Goal: Information Seeking & Learning: Learn about a topic

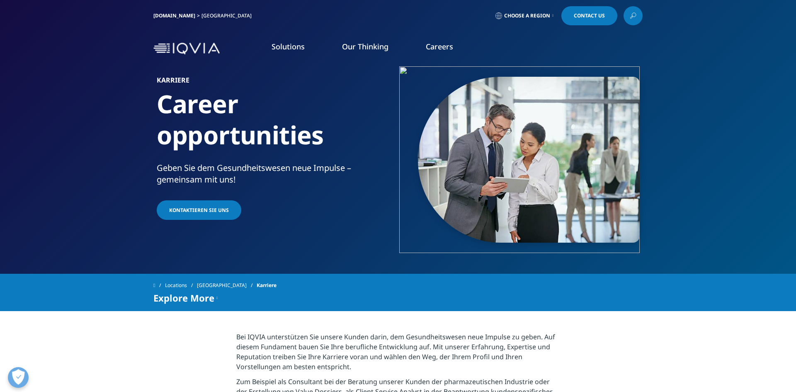
click at [542, 17] on span "Choose a Region" at bounding box center [527, 15] width 46 height 7
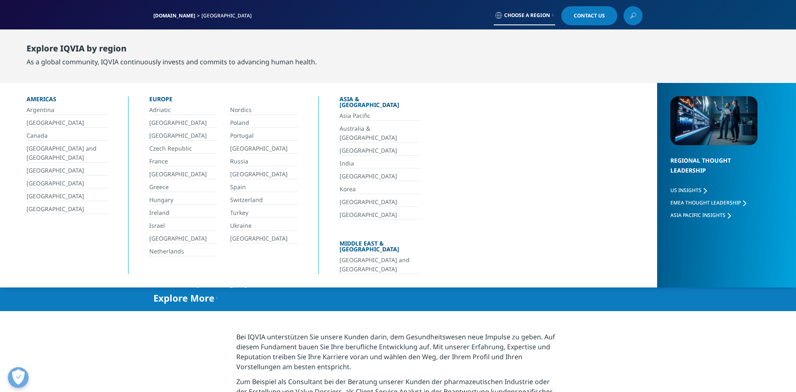
click at [161, 16] on link "[DOMAIN_NAME]" at bounding box center [174, 15] width 42 height 7
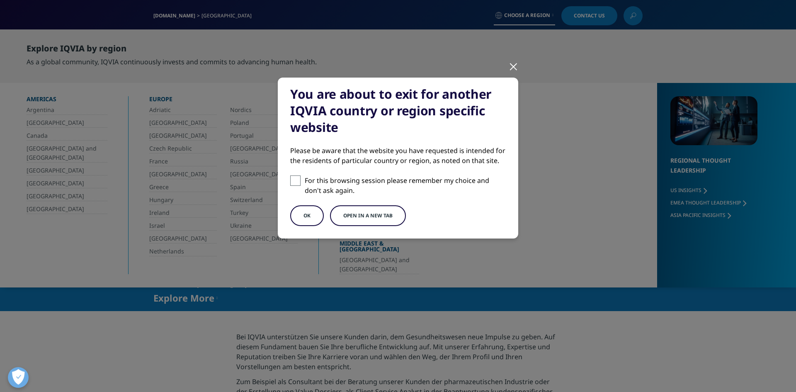
click at [516, 63] on div at bounding box center [513, 66] width 10 height 23
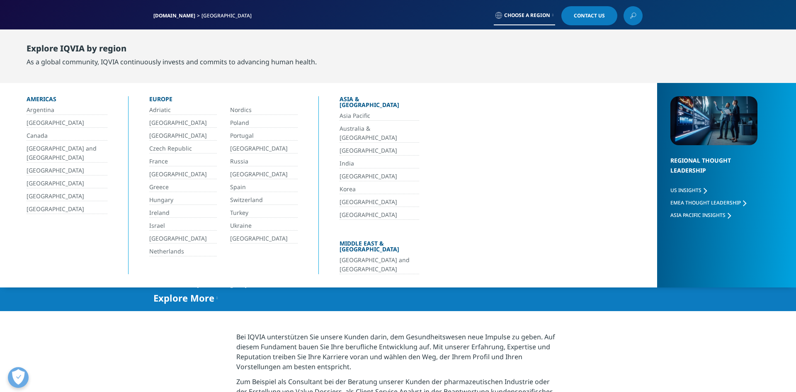
click at [172, 11] on div "[DOMAIN_NAME] [GEOGRAPHIC_DATA]" at bounding box center [204, 15] width 102 height 19
click at [173, 15] on link "[DOMAIN_NAME]" at bounding box center [174, 15] width 42 height 7
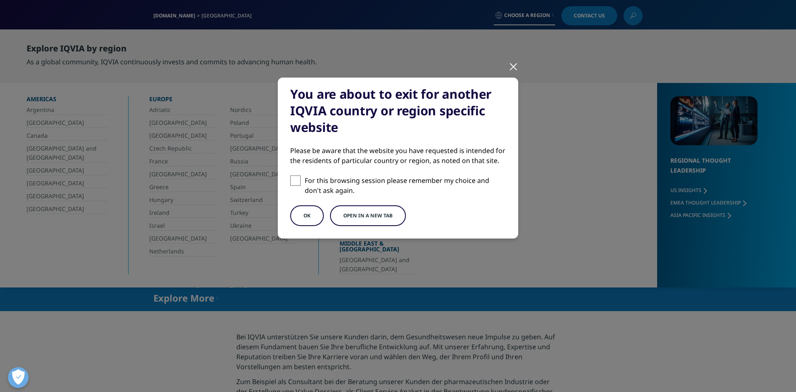
click at [308, 213] on button "OK" at bounding box center [307, 215] width 34 height 21
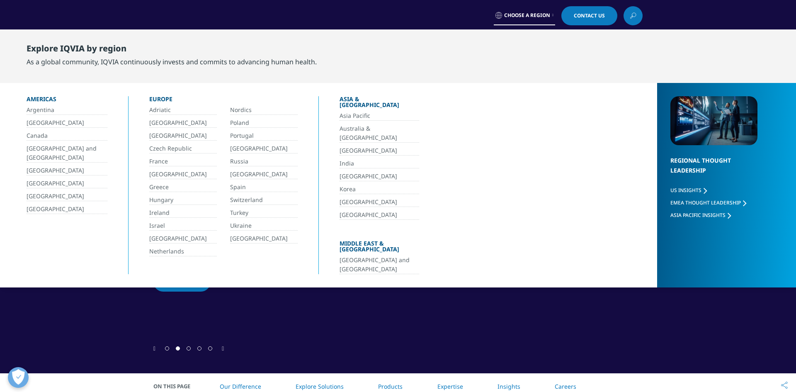
click at [166, 177] on link "[GEOGRAPHIC_DATA]" at bounding box center [183, 174] width 68 height 10
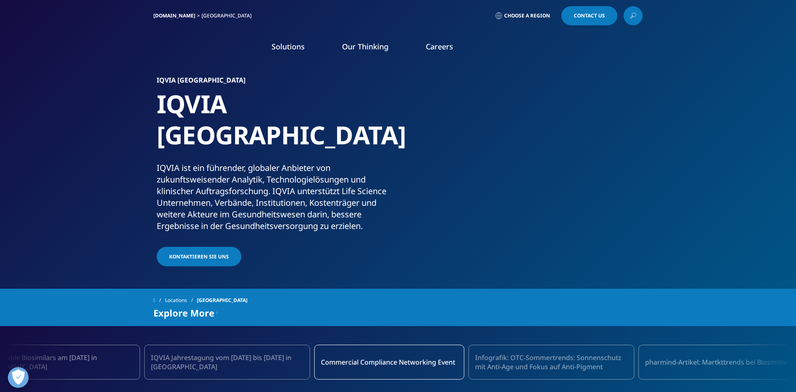
click at [438, 48] on link "Careers" at bounding box center [439, 46] width 27 height 10
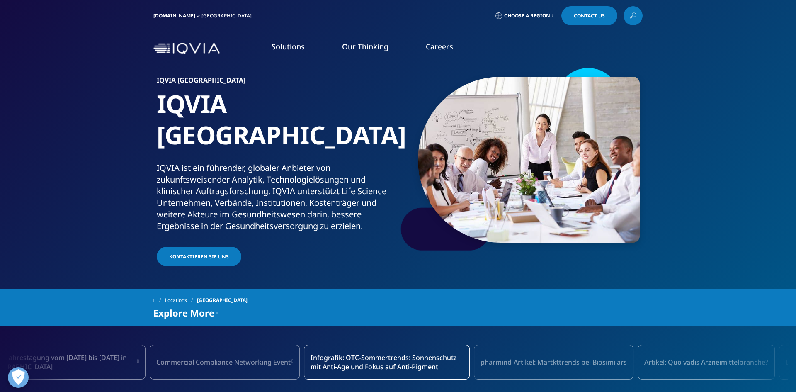
click at [446, 48] on link "Careers" at bounding box center [439, 46] width 27 height 10
click at [449, 137] on link "WEITERE INFORMATIONEN" at bounding box center [471, 137] width 83 height 7
